Goal: Task Accomplishment & Management: Manage account settings

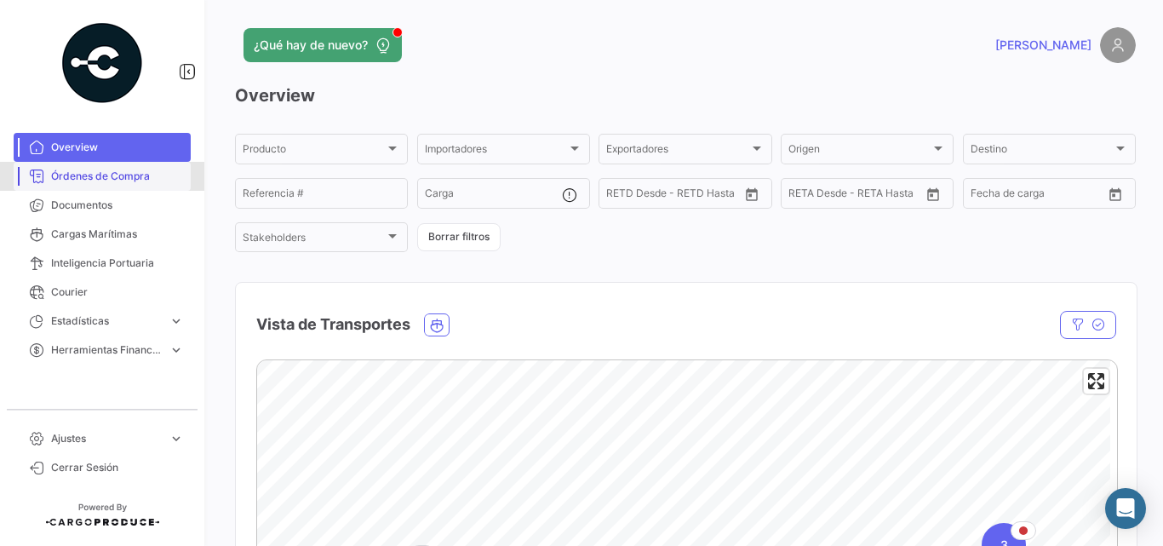
click at [112, 186] on link "Órdenes de Compra" at bounding box center [102, 176] width 177 height 29
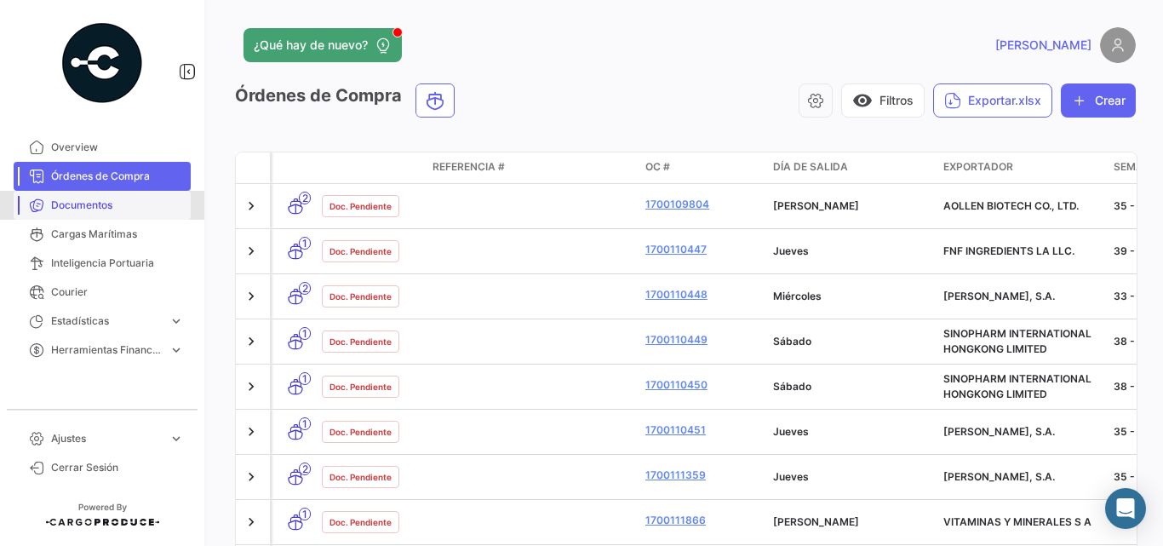
click at [65, 203] on span "Documentos" at bounding box center [117, 205] width 133 height 15
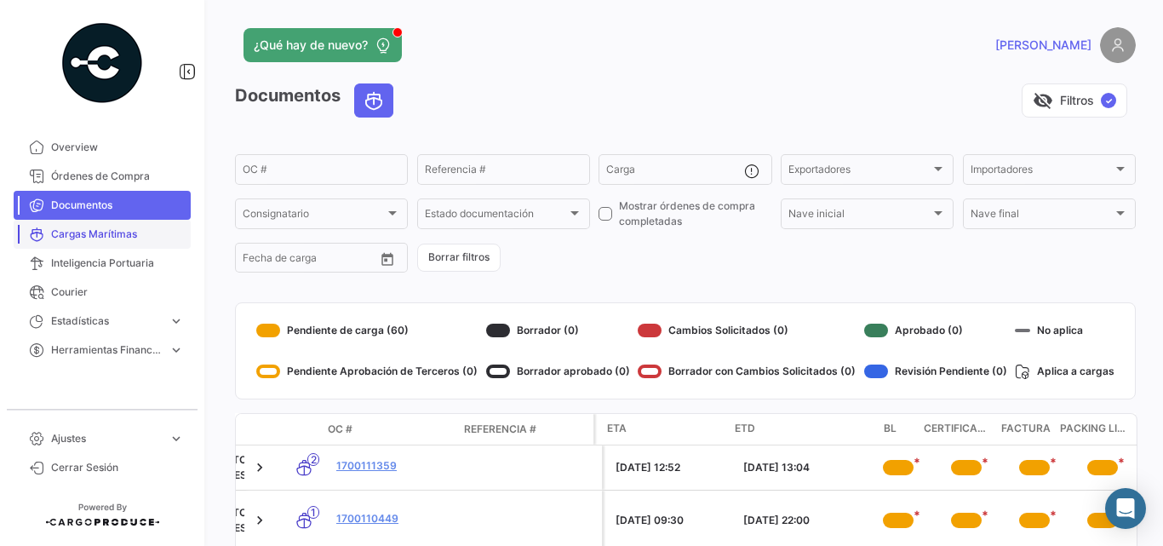
click at [112, 236] on span "Cargas Marítimas" at bounding box center [117, 234] width 133 height 15
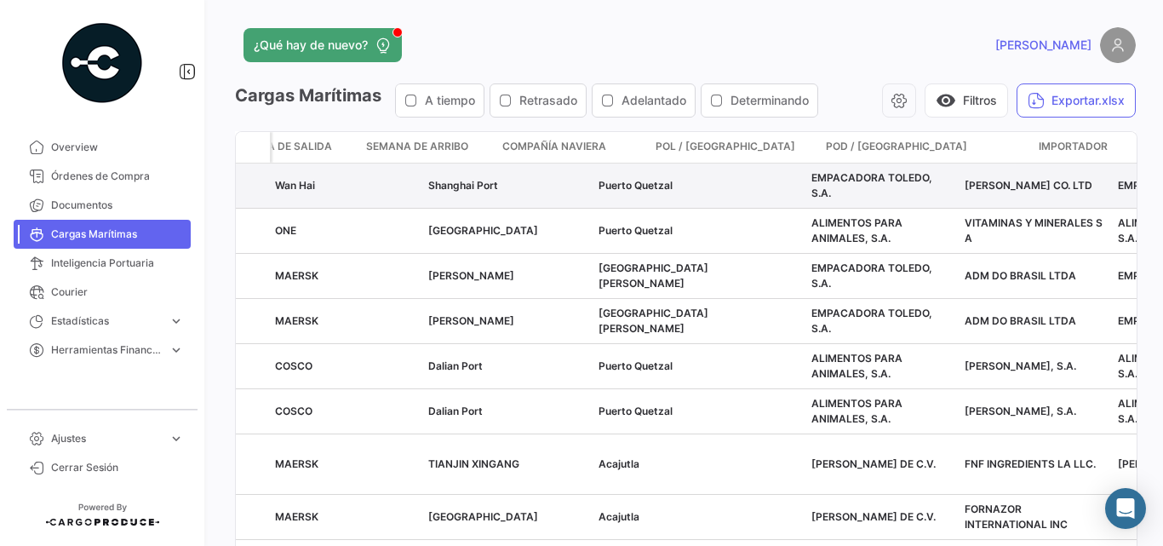
scroll to position [0, 146]
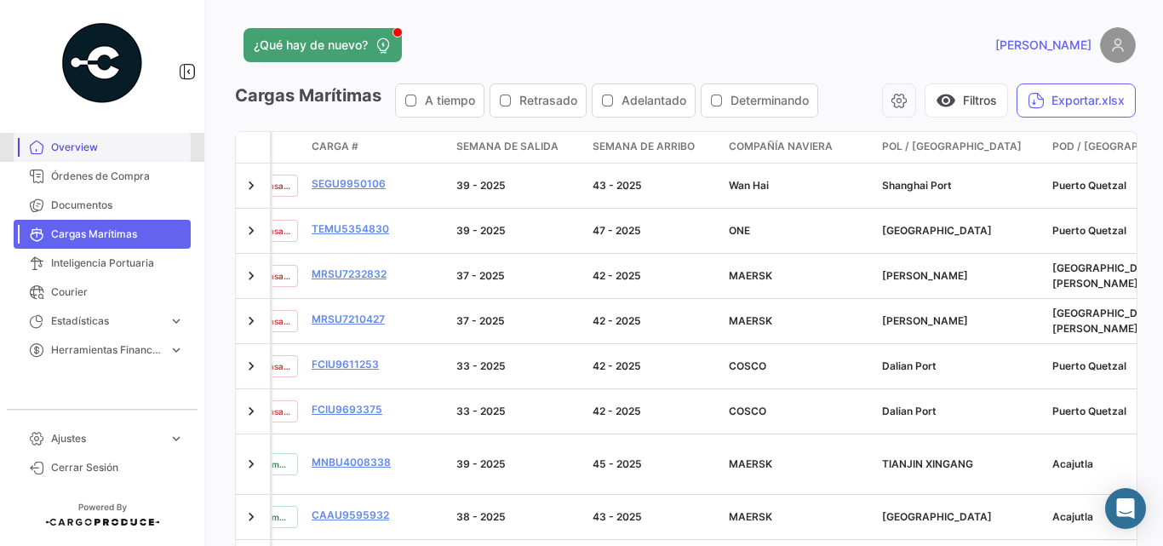
click at [125, 150] on span "Overview" at bounding box center [117, 147] width 133 height 15
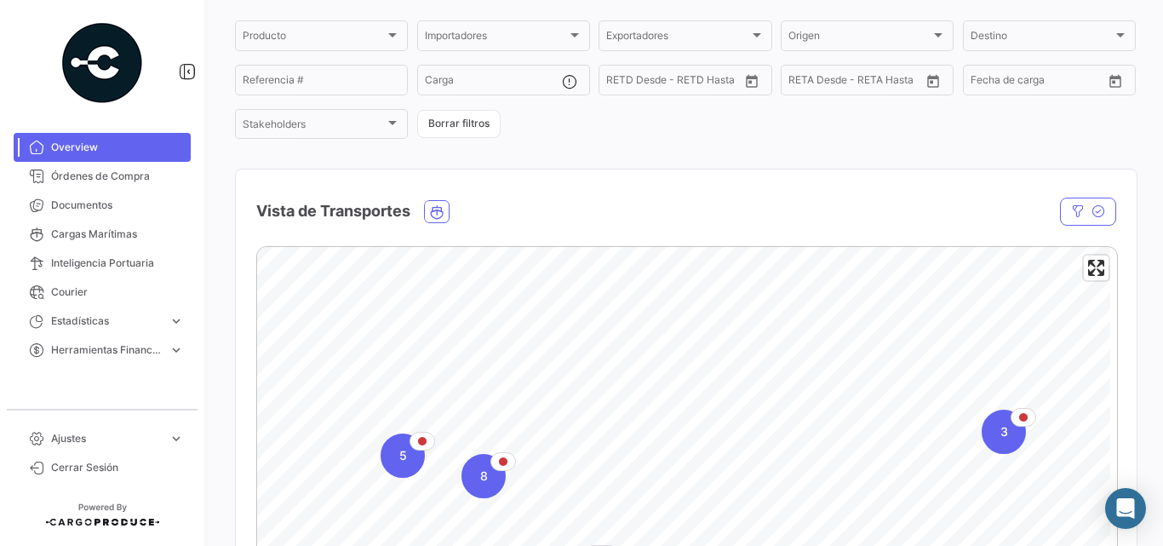
scroll to position [284, 0]
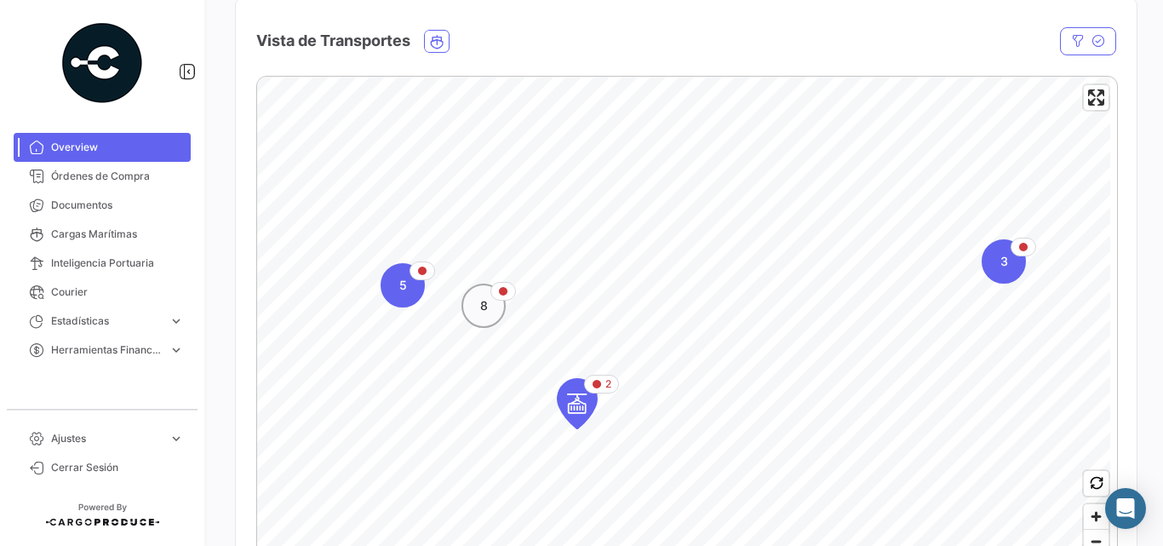
click at [489, 297] on div "8" at bounding box center [484, 306] width 44 height 44
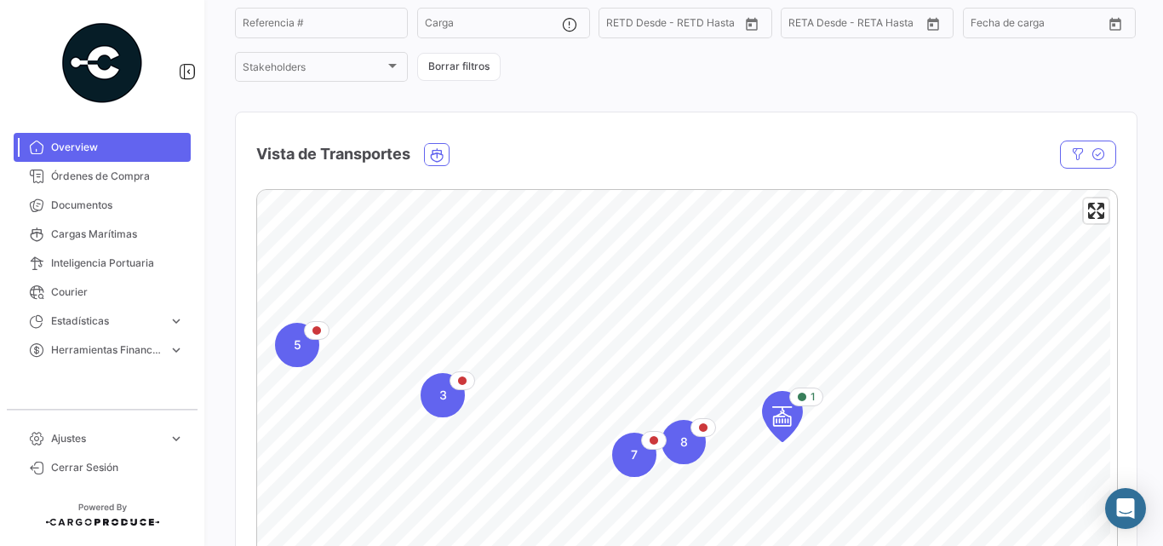
scroll to position [57, 0]
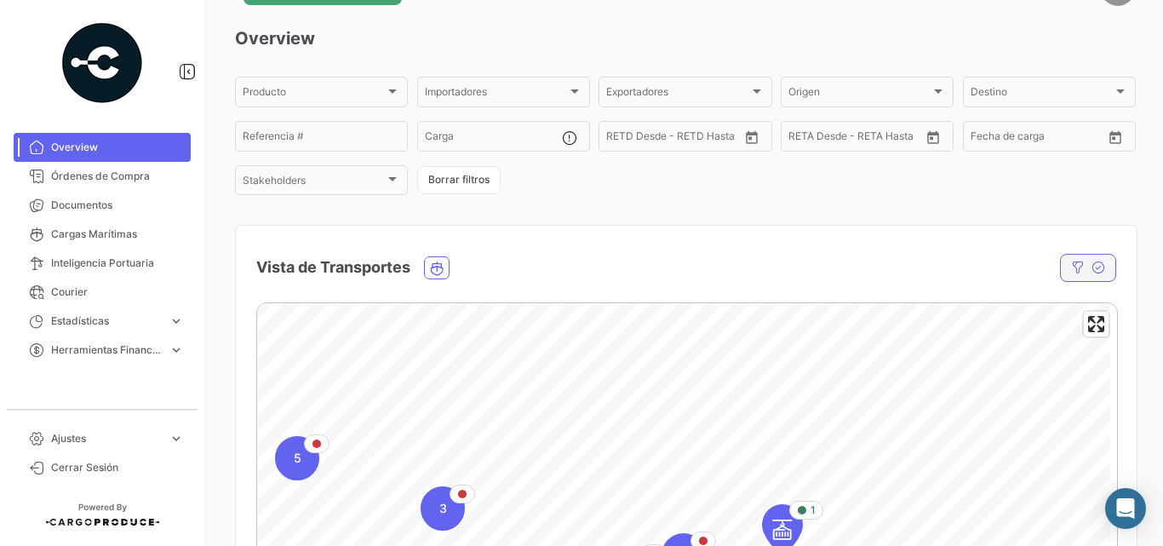
click at [1097, 267] on button "button" at bounding box center [1088, 268] width 56 height 28
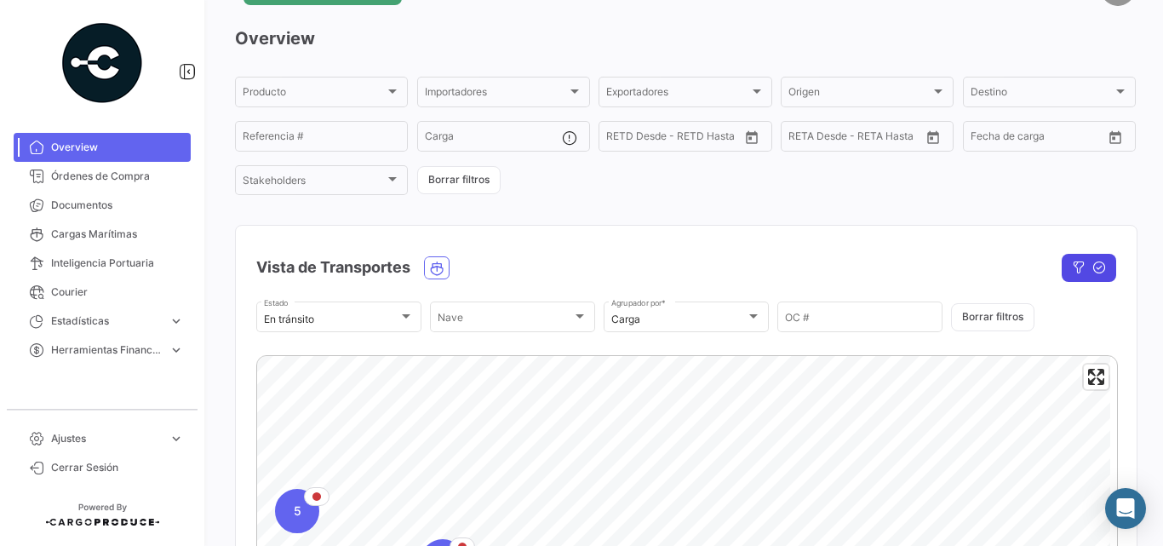
click at [1077, 269] on button "button" at bounding box center [1089, 268] width 55 height 28
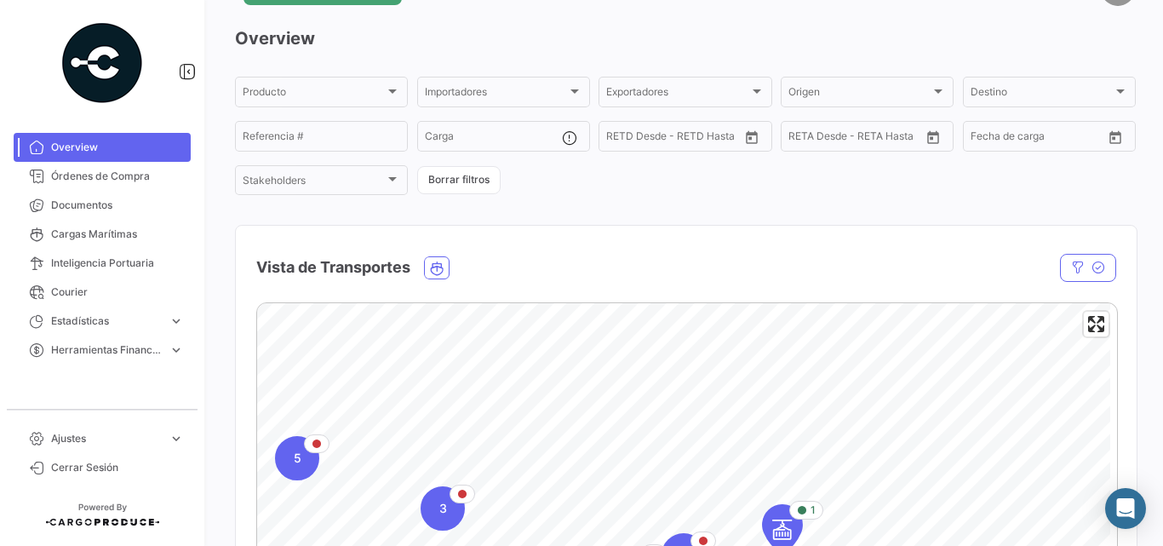
scroll to position [113, 0]
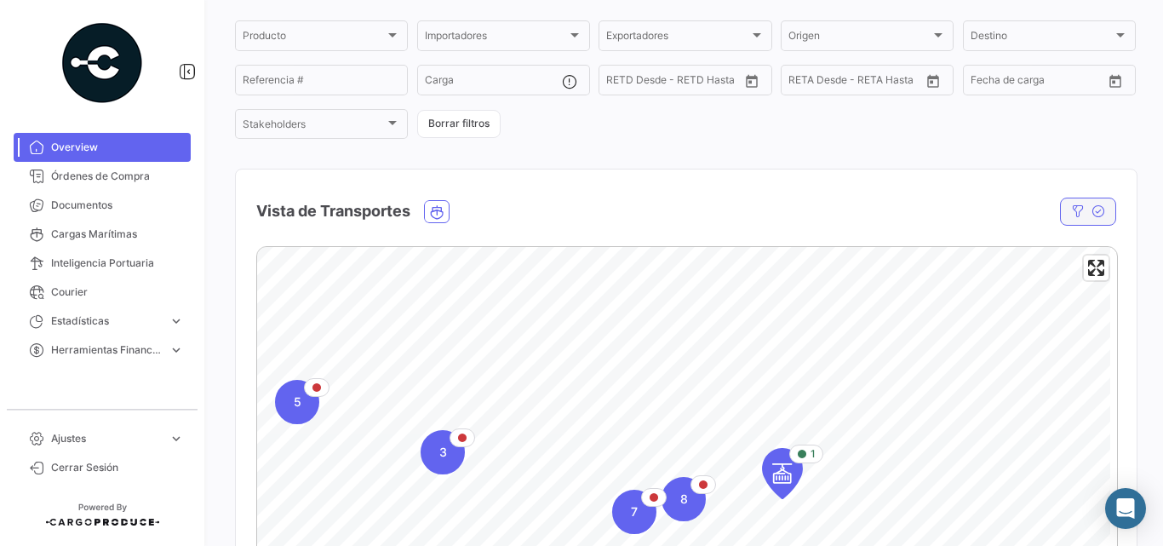
click at [1078, 212] on button "button" at bounding box center [1088, 212] width 56 height 28
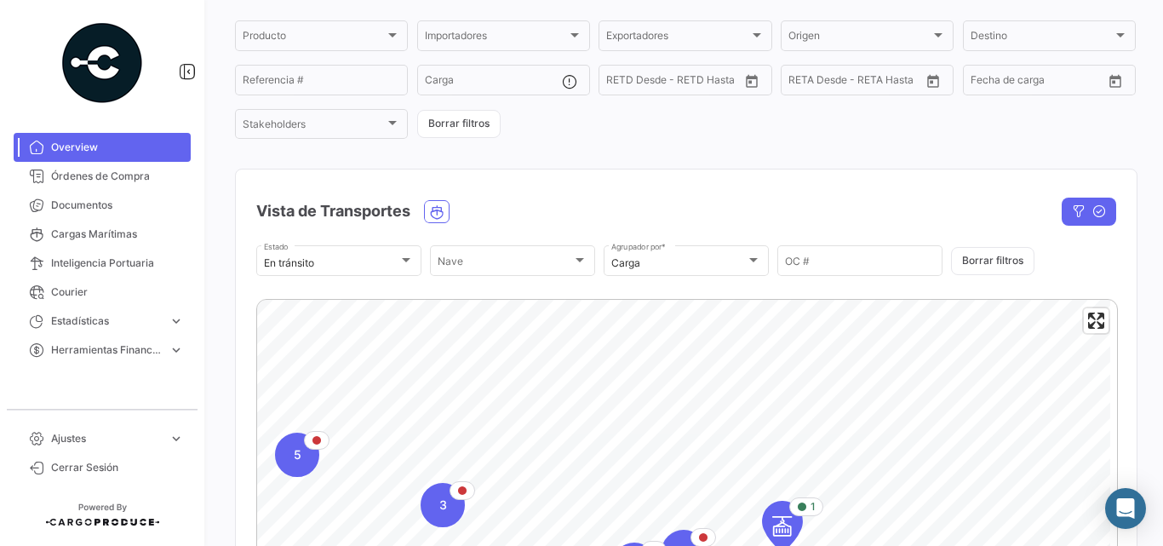
click at [703, 191] on div "Vista de Transportes" at bounding box center [557, 211] width 602 height 43
click at [1081, 206] on button "button" at bounding box center [1089, 212] width 55 height 28
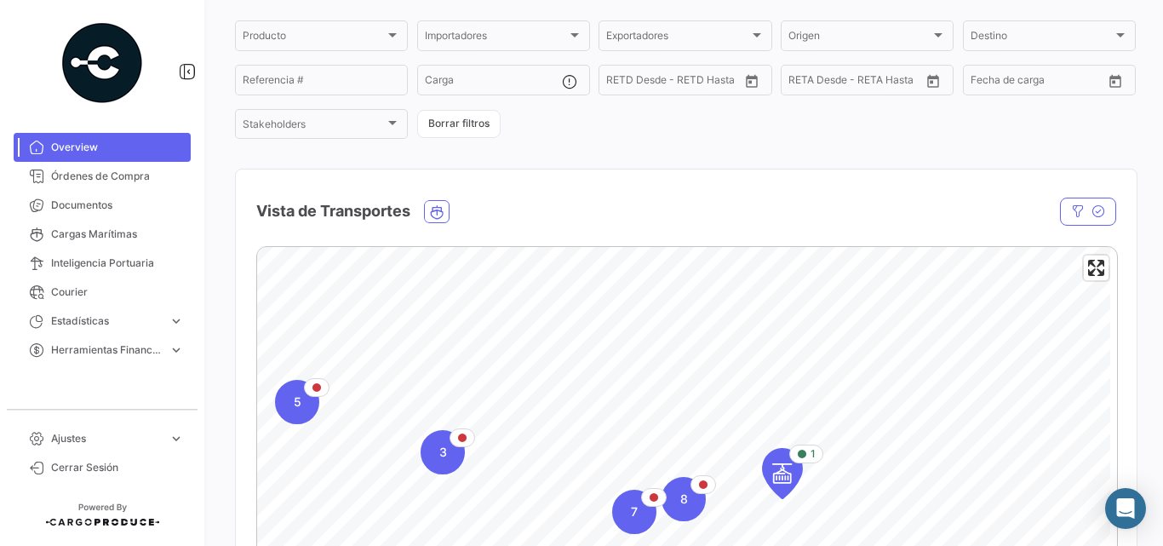
scroll to position [341, 0]
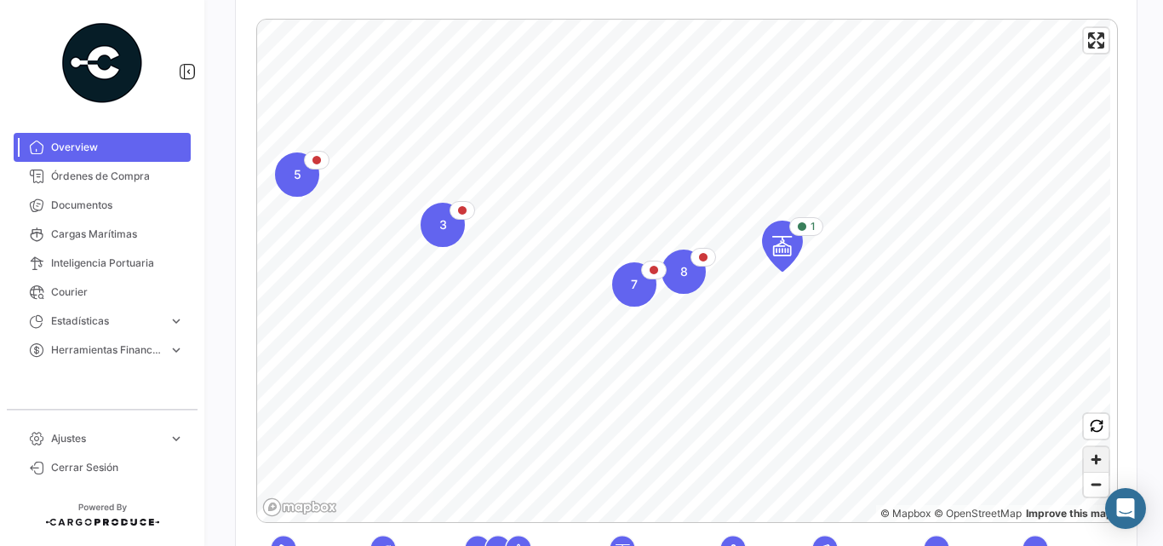
click at [1087, 461] on span "Zoom in" at bounding box center [1096, 459] width 25 height 25
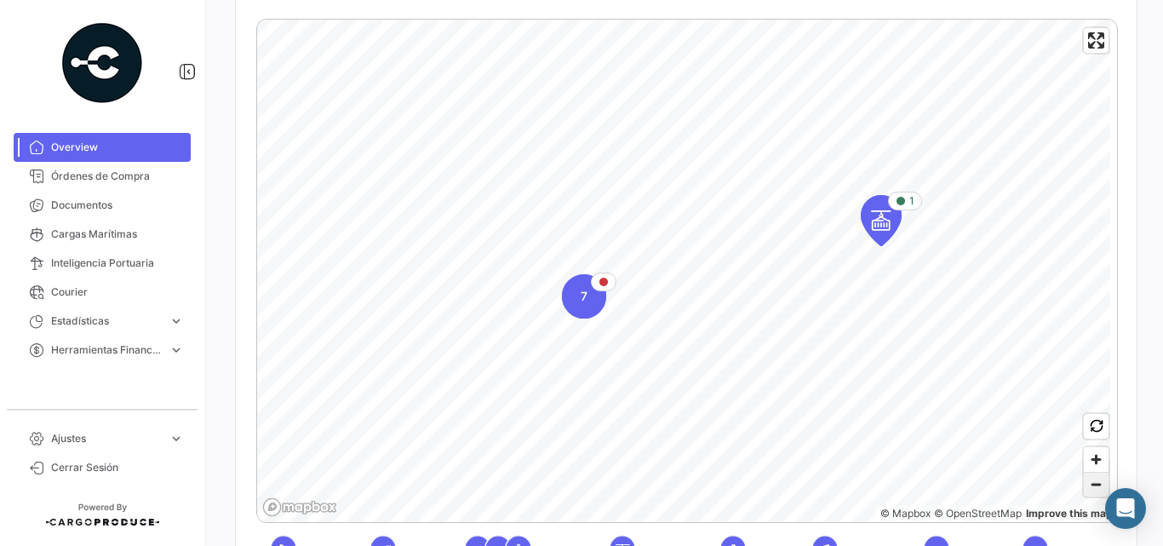
click at [1091, 480] on span "Zoom out" at bounding box center [1096, 485] width 25 height 24
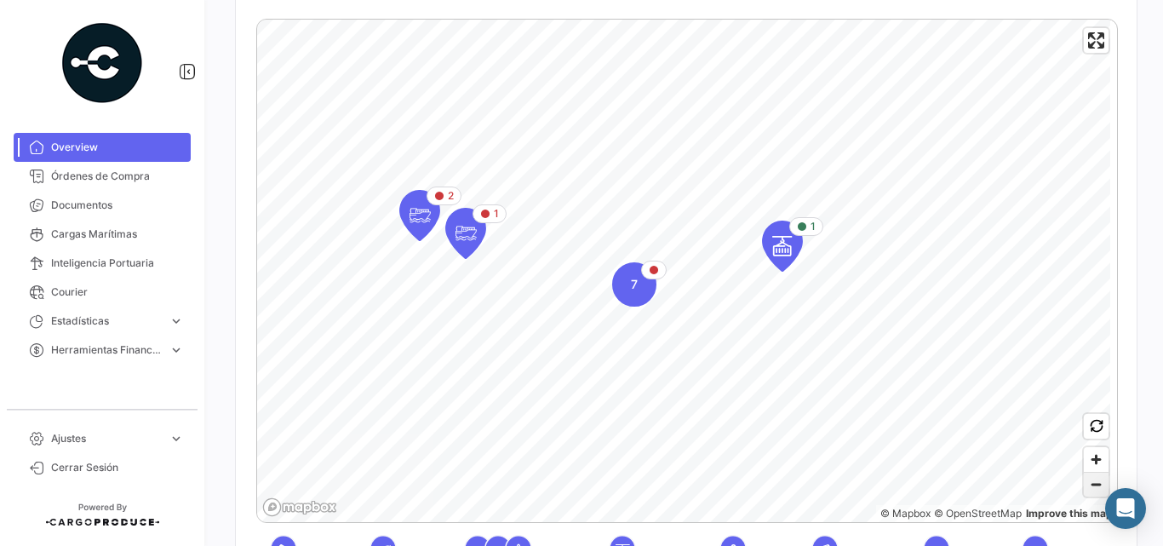
click at [1091, 480] on span "Zoom out" at bounding box center [1096, 485] width 25 height 24
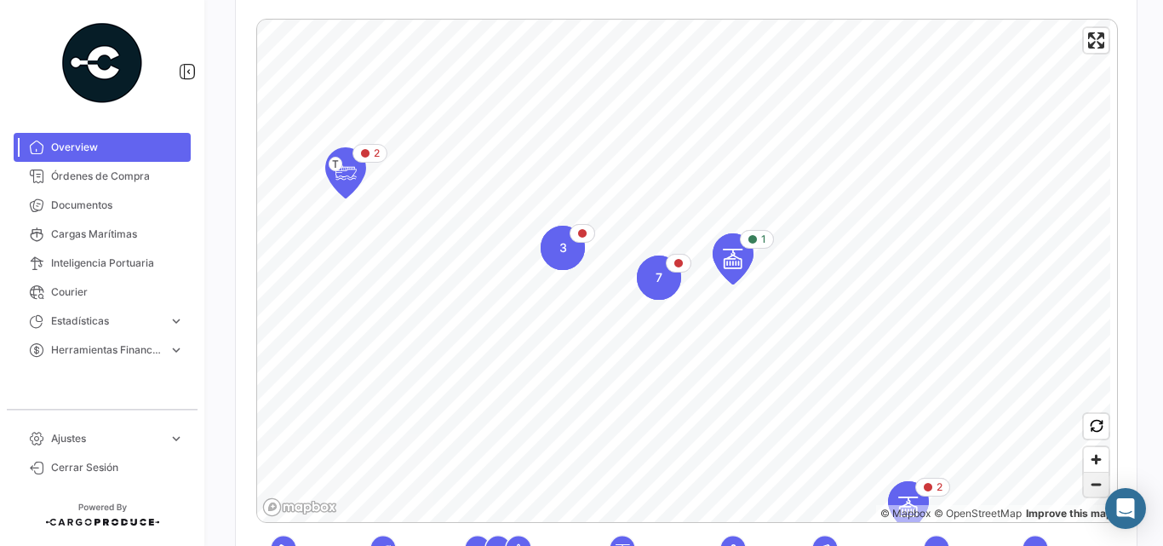
click at [1091, 480] on span "Zoom out" at bounding box center [1096, 485] width 25 height 24
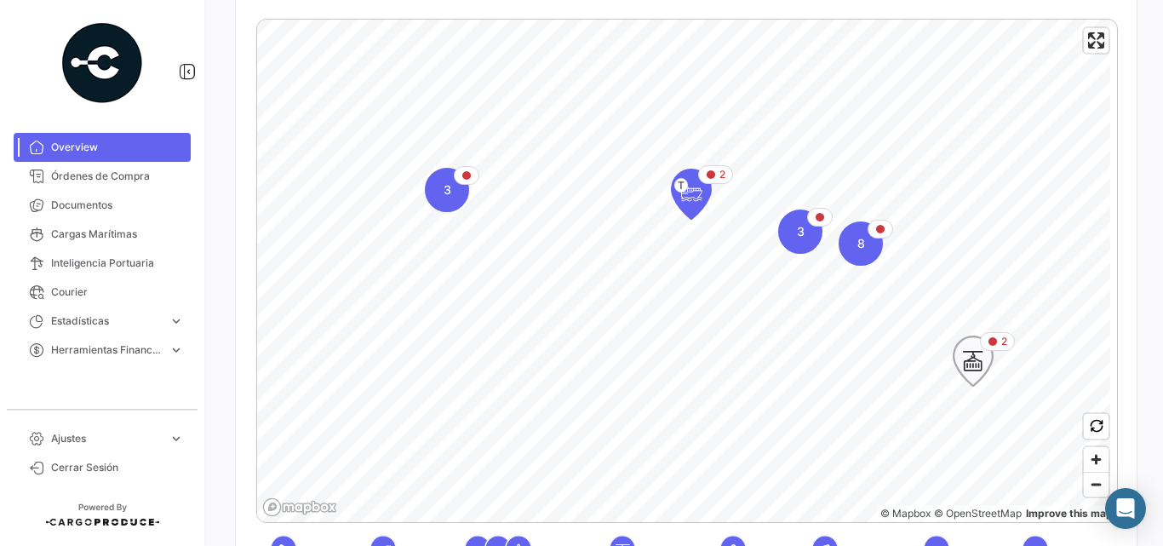
click at [974, 357] on icon "Map marker" at bounding box center [973, 361] width 24 height 36
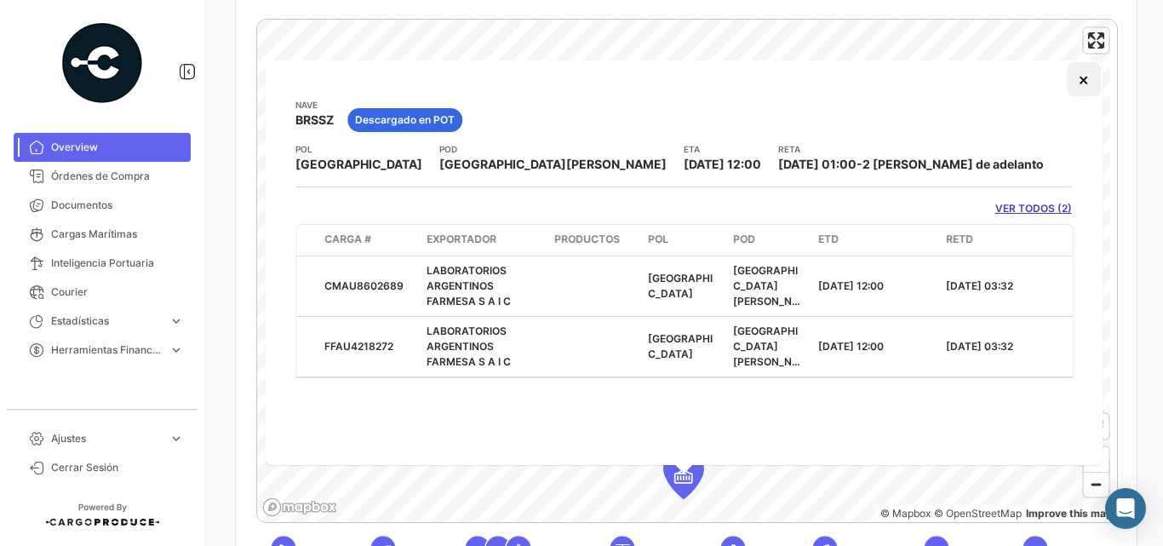
click at [1081, 78] on button "×" at bounding box center [1084, 79] width 34 height 34
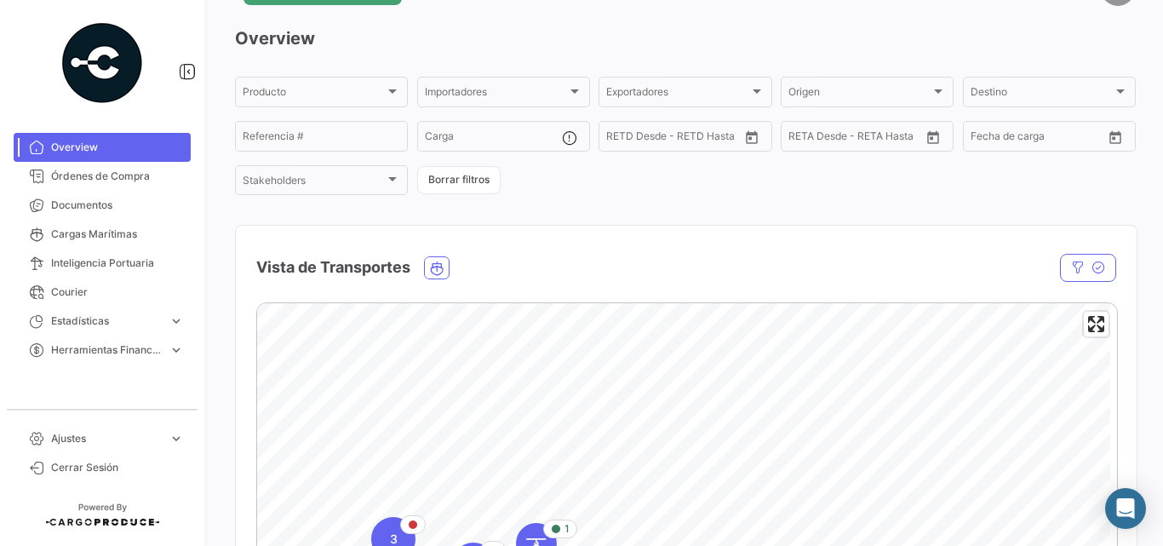
scroll to position [0, 0]
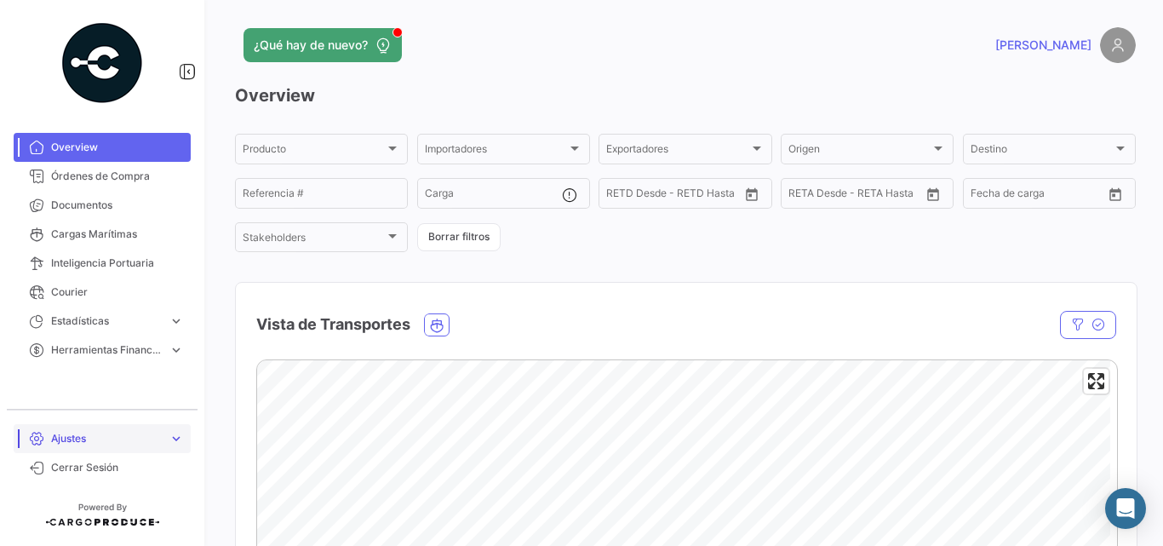
click at [173, 440] on span "expand_more" at bounding box center [176, 438] width 15 height 15
click at [73, 402] on span "Usuarios" at bounding box center [65, 402] width 43 height 15
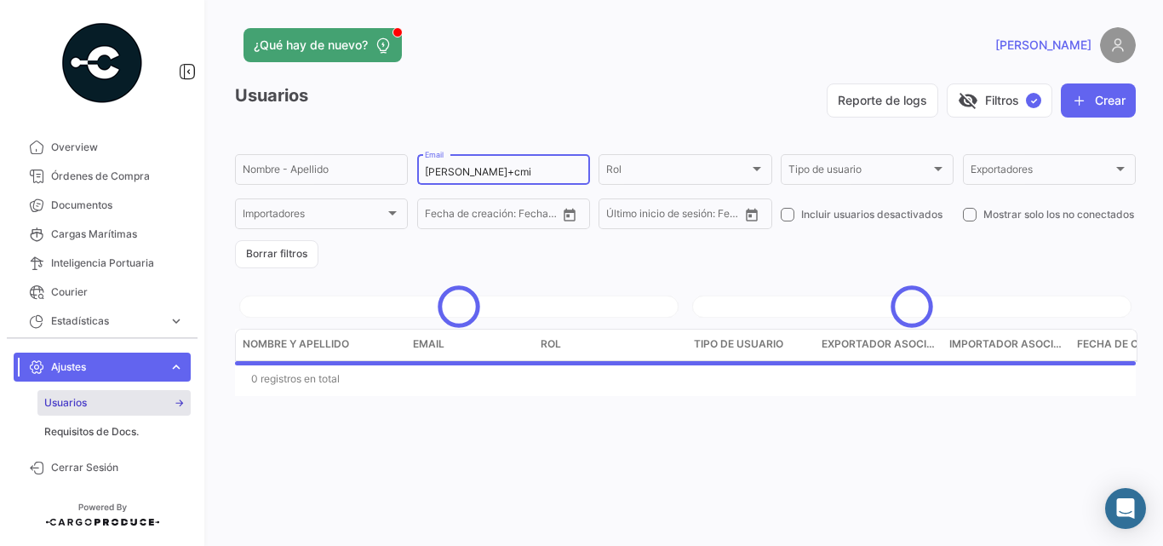
click at [510, 169] on input "[PERSON_NAME]+cmi" at bounding box center [504, 172] width 158 height 12
click at [532, 109] on div "Reporte de logs visibility_off Filtros ✓ Crear" at bounding box center [726, 100] width 819 height 34
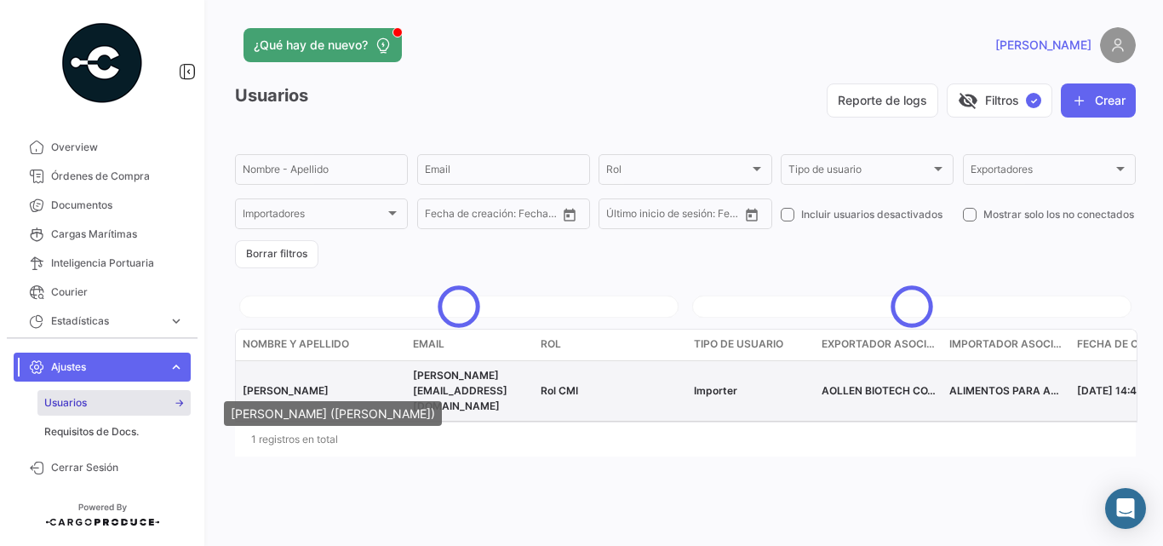
click at [329, 384] on span "[PERSON_NAME]" at bounding box center [286, 390] width 86 height 13
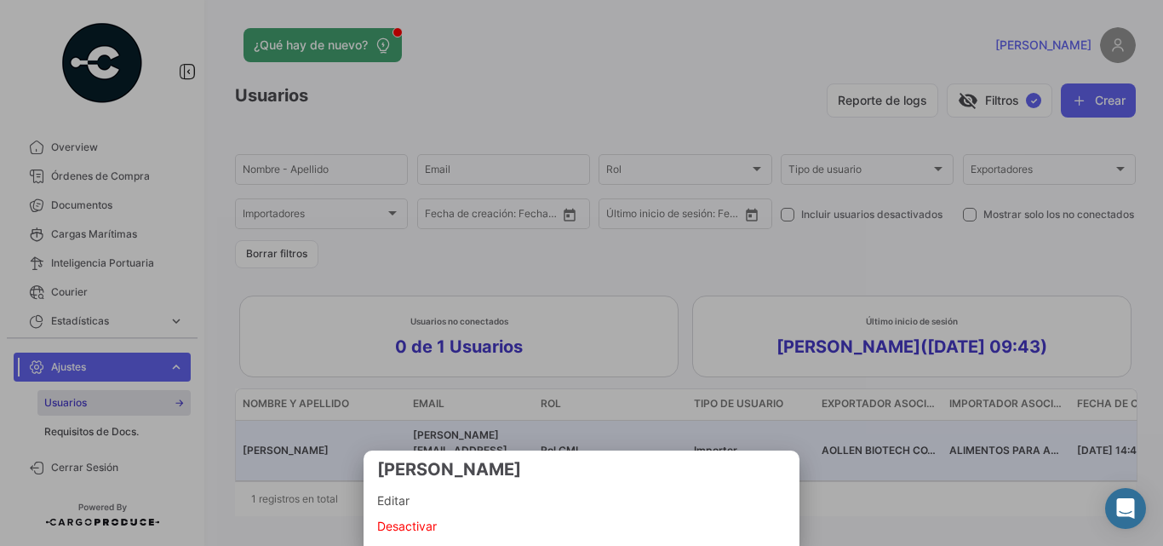
click at [410, 508] on span "Editar" at bounding box center [581, 501] width 409 height 20
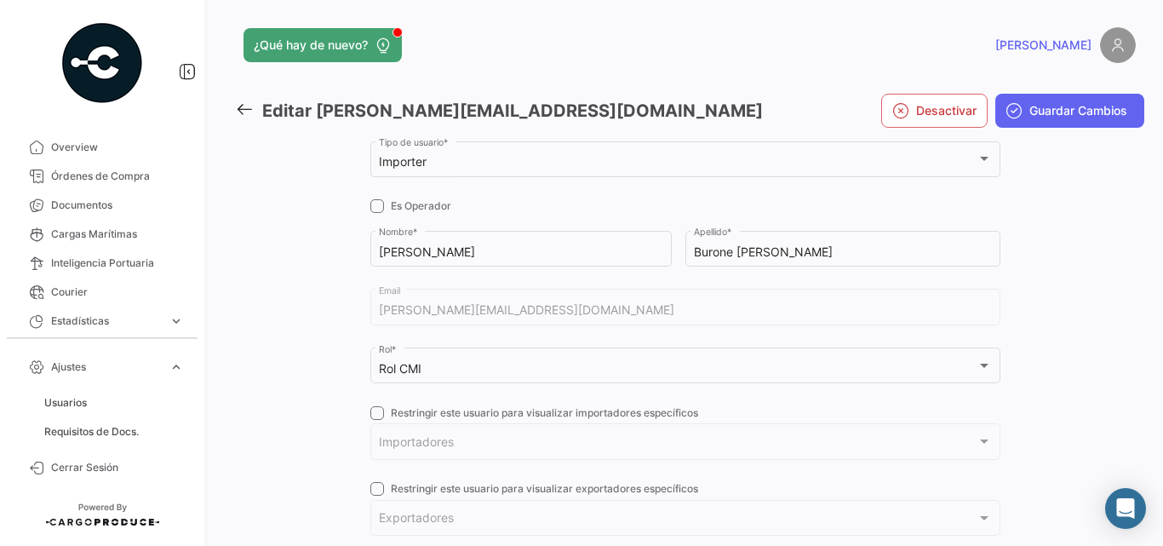
checkbox input "true"
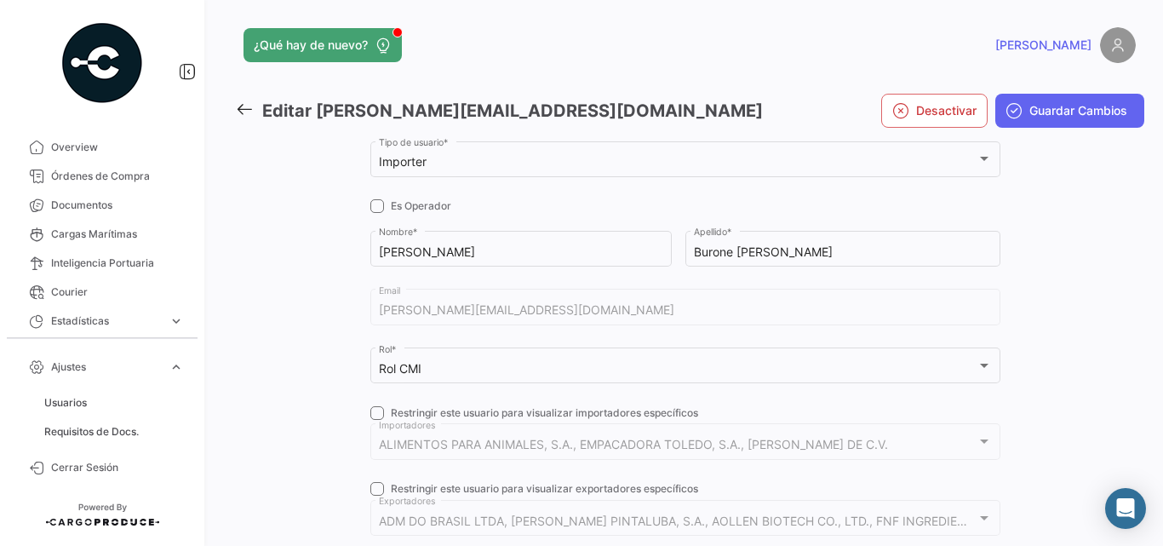
click at [376, 207] on span at bounding box center [377, 206] width 14 height 14
click at [376, 213] on input "Es Operador" at bounding box center [376, 213] width 1 height 1
checkbox input "true"
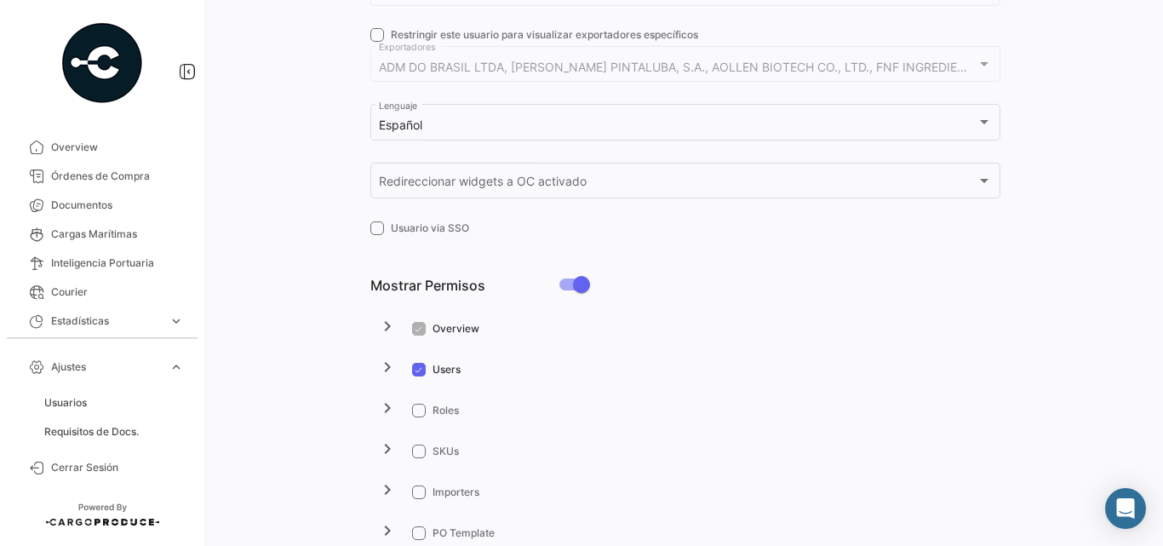
scroll to position [681, 0]
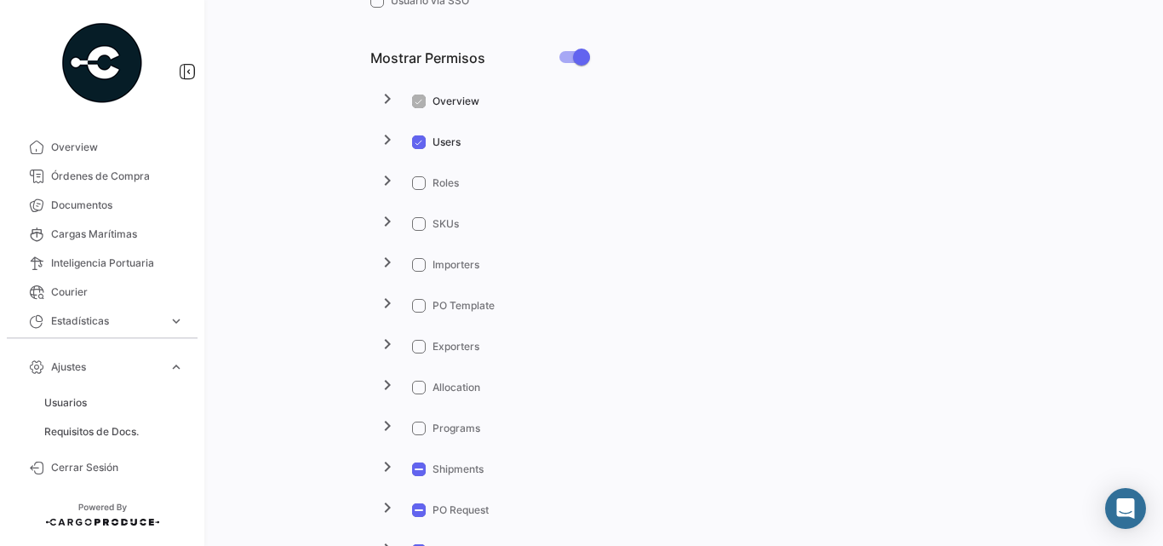
click at [422, 180] on span at bounding box center [419, 183] width 14 height 14
click at [419, 190] on input "Roles" at bounding box center [418, 190] width 1 height 1
checkbox input "true"
click at [418, 266] on span at bounding box center [419, 265] width 14 height 14
click at [418, 272] on input "Importers" at bounding box center [418, 272] width 1 height 1
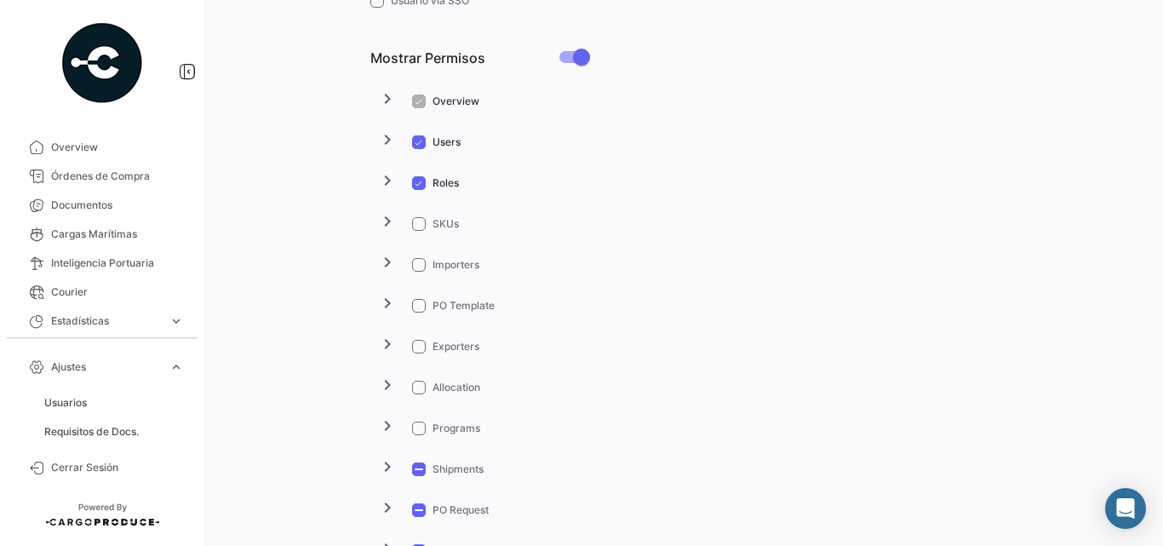
checkbox input "true"
click at [413, 346] on span at bounding box center [419, 347] width 14 height 14
click at [418, 353] on input "Exporters" at bounding box center [418, 353] width 1 height 1
checkbox input "true"
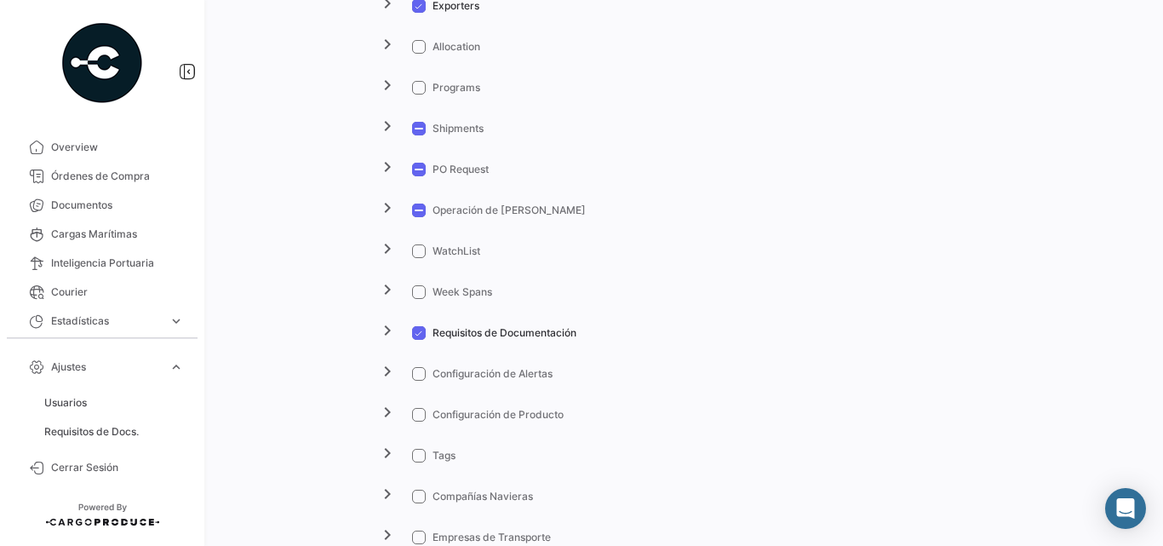
scroll to position [1135, 0]
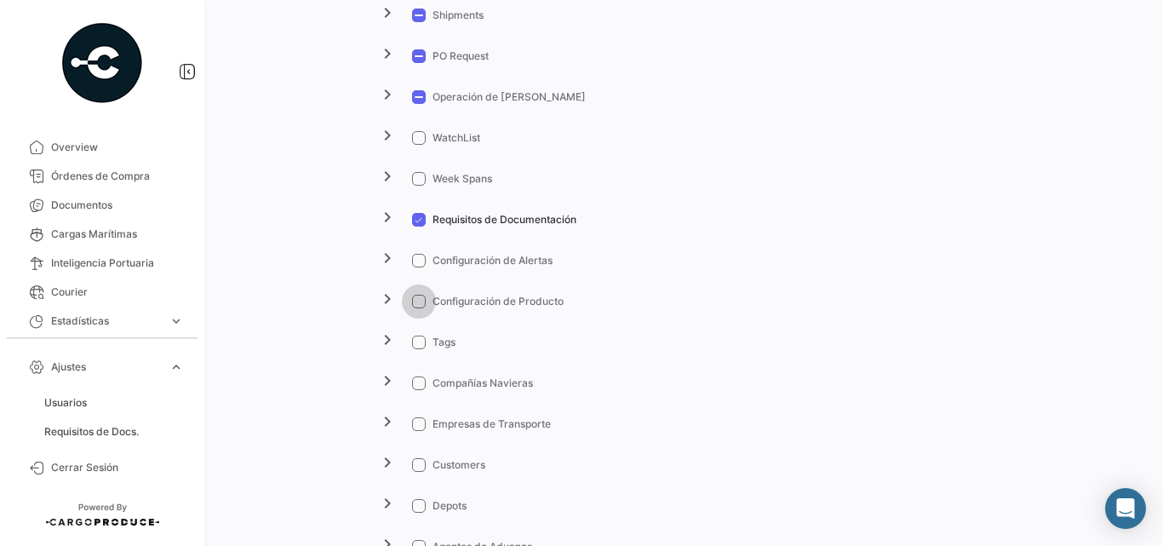
click at [417, 303] on span at bounding box center [419, 302] width 14 height 14
click at [418, 308] on input "Configuración de Producto" at bounding box center [418, 308] width 1 height 1
checkbox input "true"
click at [396, 296] on mat-icon "chevron_right" at bounding box center [387, 299] width 20 height 20
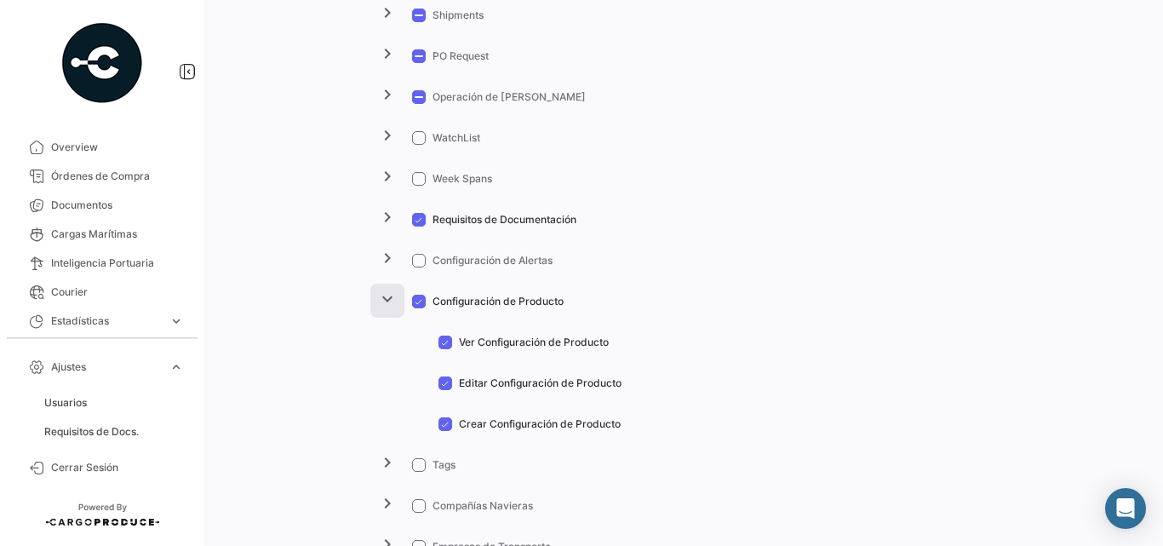
click at [396, 296] on mat-icon "expand_more" at bounding box center [387, 299] width 20 height 20
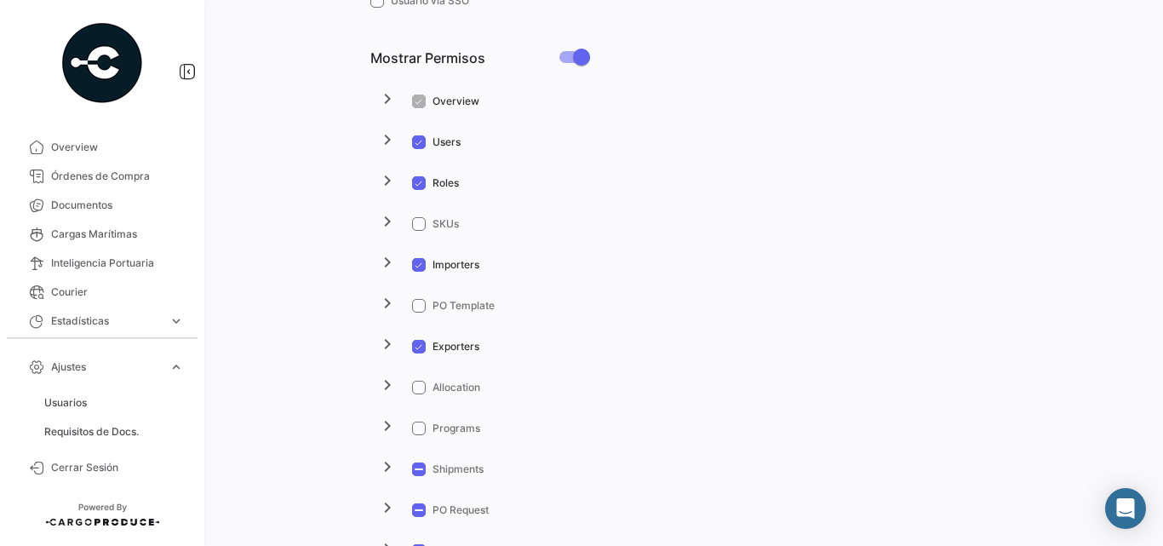
scroll to position [795, 0]
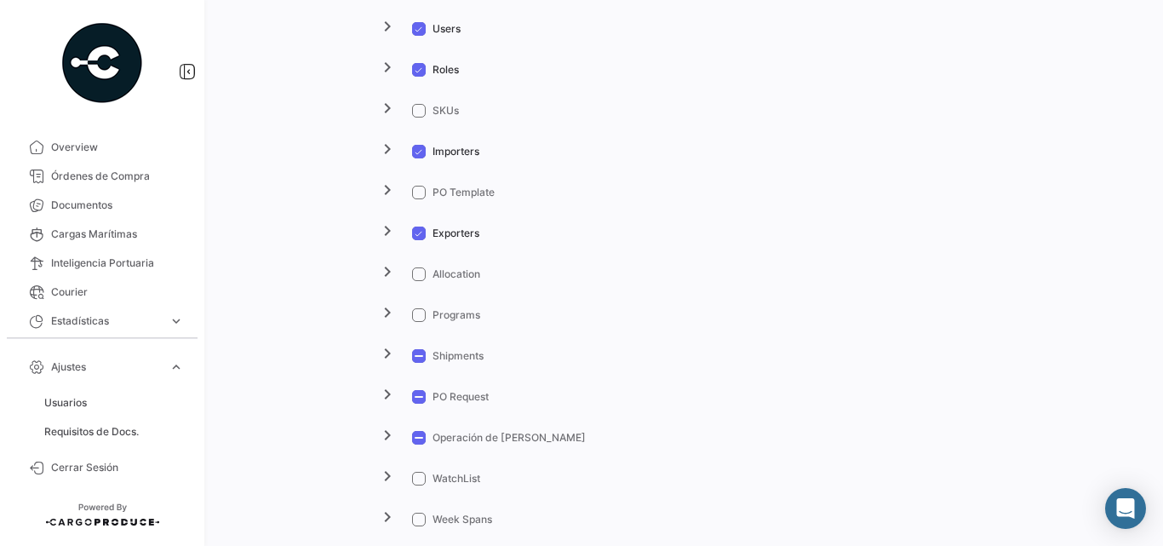
click at [422, 106] on span at bounding box center [419, 111] width 14 height 14
click at [419, 118] on input "SKUs" at bounding box center [418, 118] width 1 height 1
checkbox input "true"
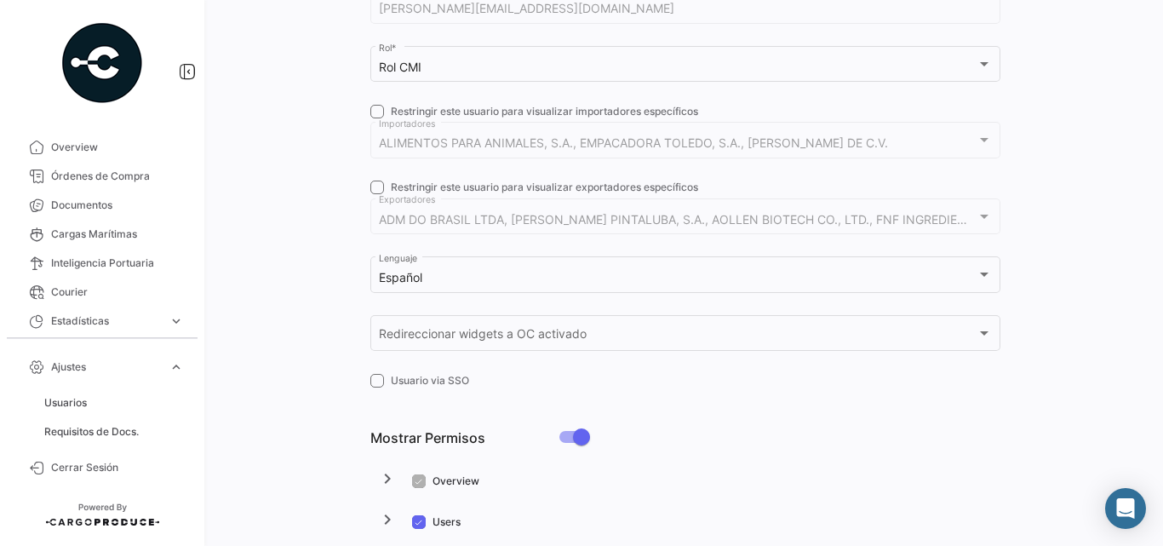
scroll to position [0, 0]
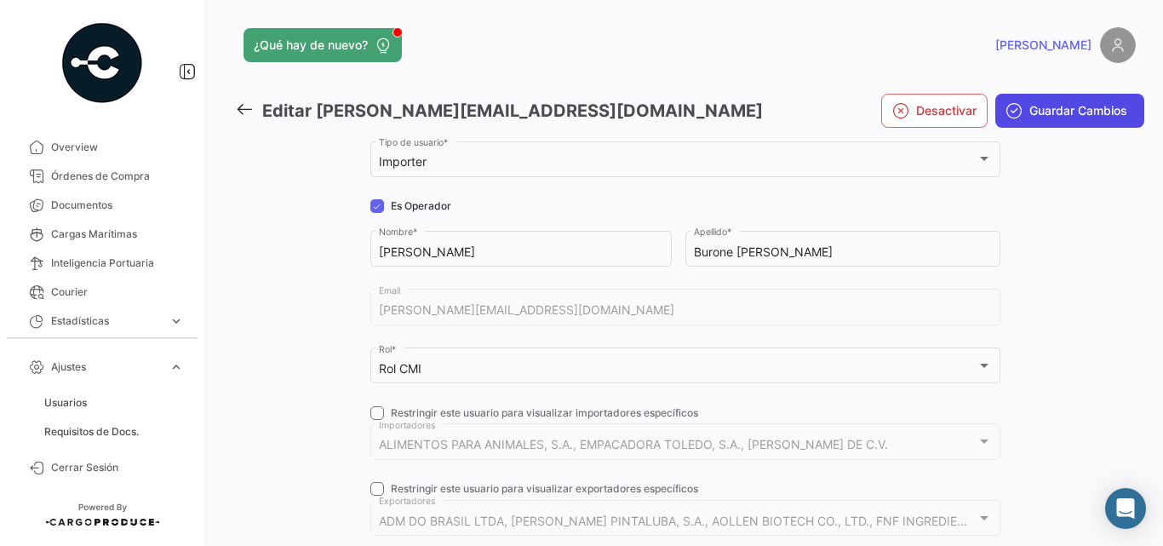
click at [1055, 95] on button "Guardar Cambios" at bounding box center [1069, 111] width 149 height 34
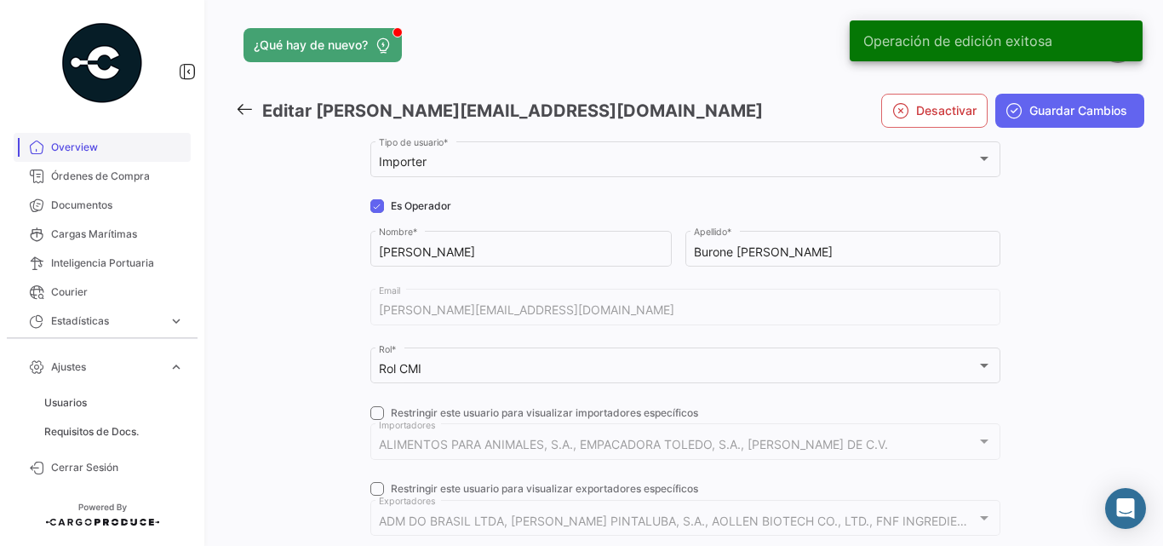
click at [57, 148] on span "Overview" at bounding box center [117, 147] width 133 height 15
